Goal: Task Accomplishment & Management: Manage account settings

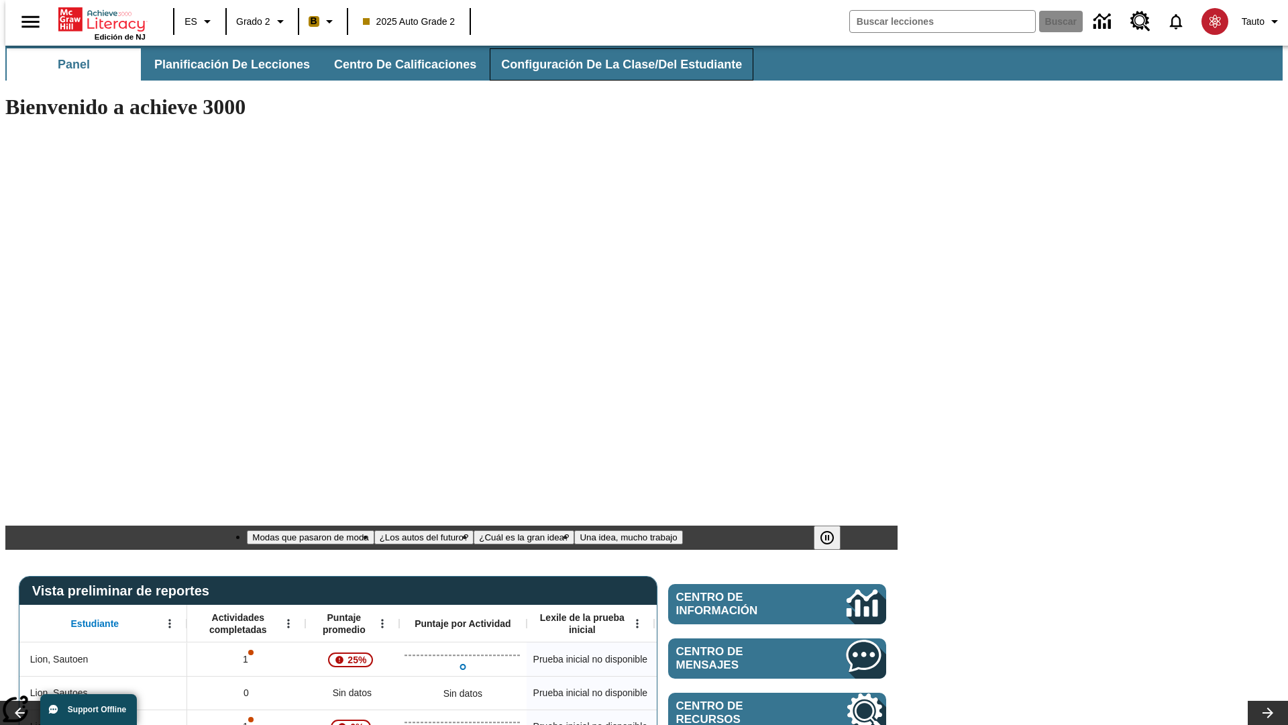
click at [607, 64] on span "Configuración de la clase/del estudiante" at bounding box center [621, 64] width 241 height 15
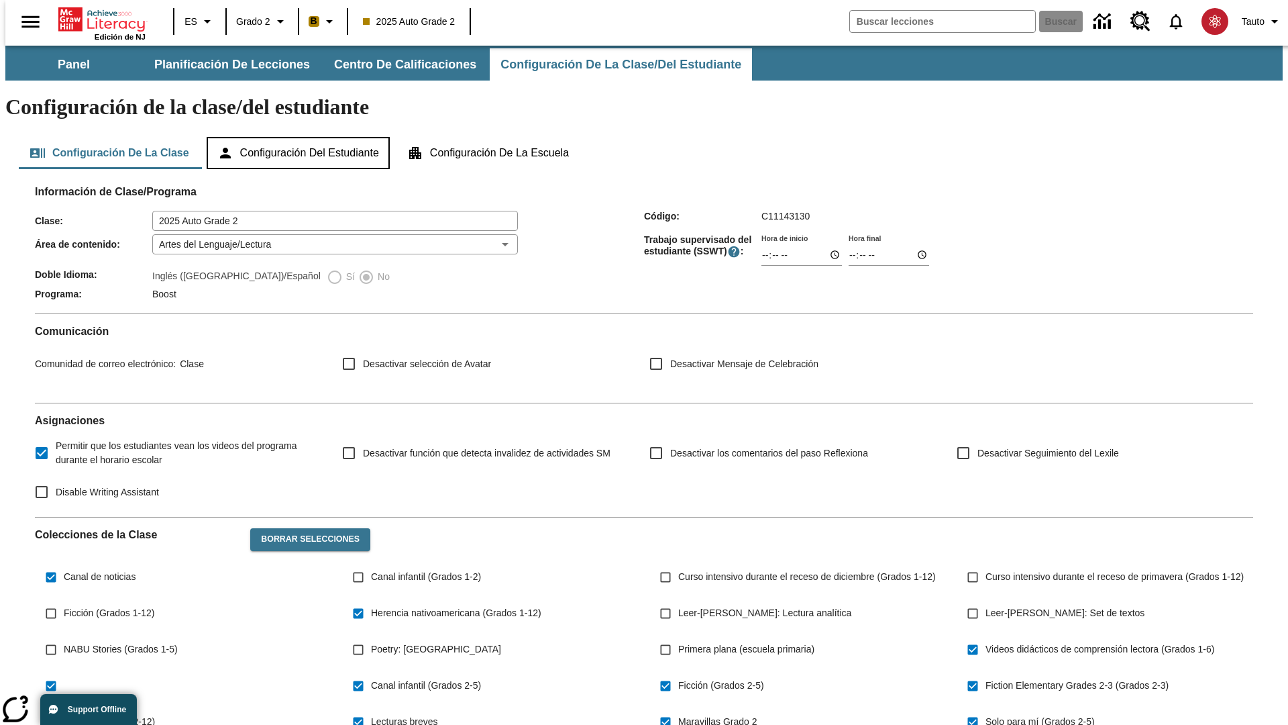
click at [299, 137] on button "Configuración del estudiante" at bounding box center [298, 153] width 183 height 32
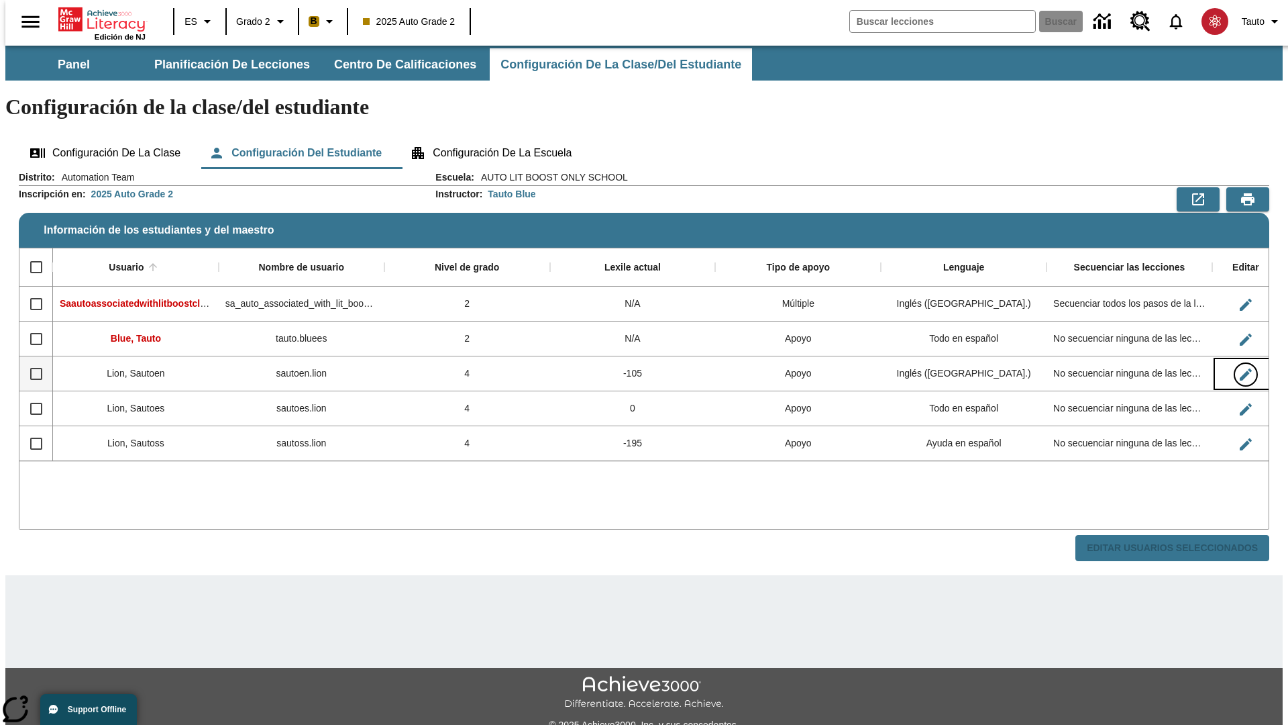
click at [1240, 368] on icon "Editar Usuario" at bounding box center [1246, 374] width 12 height 12
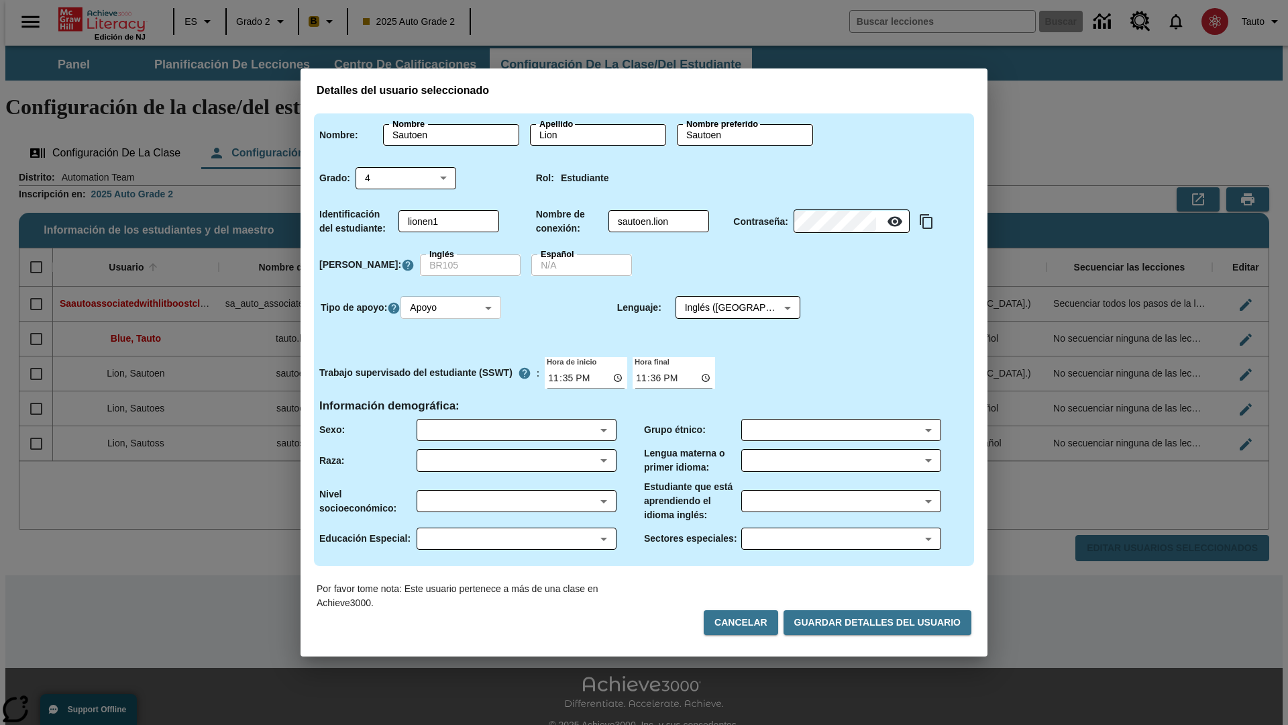
click at [453, 307] on body "Saltar al contenido principal Edición de NJ ES Grado 2 B 2025 Auto Grade 2 Busc…" at bounding box center [644, 400] width 1278 height 709
click at [453, 357] on li "Apoyo" at bounding box center [453, 357] width 101 height 22
click at [725, 307] on body "Saltar al contenido principal Edición de NJ ES Grado 2 B 2025 Auto Grade 2 Busc…" at bounding box center [644, 400] width 1278 height 709
click at [453, 307] on body "Saltar al contenido principal Edición de NJ ES Grado 2 B 2025 Auto Grade 2 Busc…" at bounding box center [644, 400] width 1278 height 709
click at [453, 379] on li "Enriquecimiento" at bounding box center [453, 379] width 101 height 22
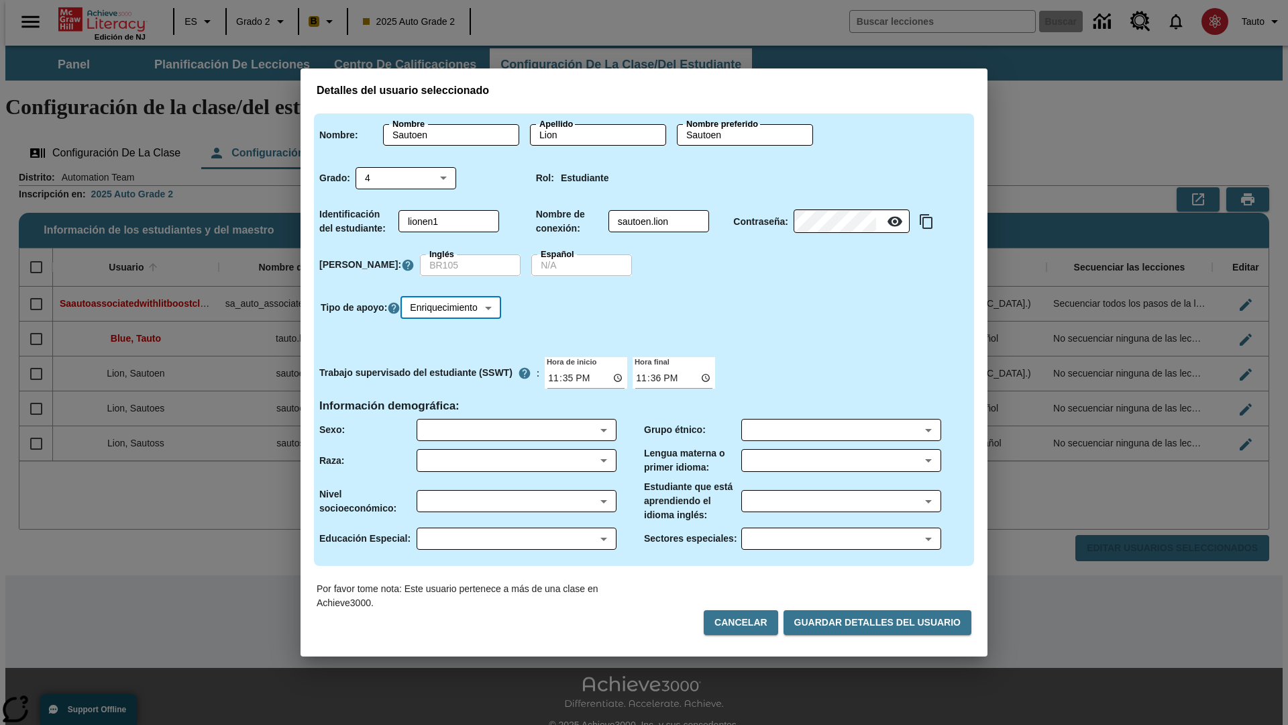
click at [455, 307] on body "Saltar al contenido principal Edición de NJ ES Grado 2 B 2025 Auto Grade 2 Busc…" at bounding box center [644, 400] width 1278 height 709
click at [455, 335] on li "Estándar" at bounding box center [455, 335] width 105 height 22
click at [453, 307] on body "Saltar al contenido principal Edición de NJ ES Grado 2 B 2025 Auto Grade 2 Busc…" at bounding box center [644, 400] width 1278 height 709
click at [453, 401] on li "Múltiple" at bounding box center [453, 402] width 101 height 22
type input "M"
